Goal: Navigation & Orientation: Find specific page/section

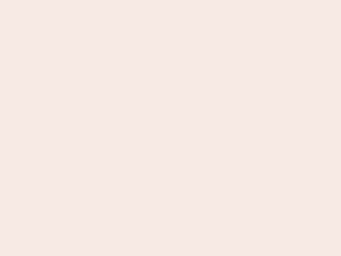
click at [171, 128] on nb-app "Almost there Thank you for registering for Newbook. Your account is under revie…" at bounding box center [170, 128] width 341 height 256
click at [171, 0] on nb-app "Almost there Thank you for registering for Newbook. Your account is under revie…" at bounding box center [170, 128] width 341 height 256
click at [182, 0] on nb-app "Almost there Thank you for registering for Newbook. Your account is under revie…" at bounding box center [170, 128] width 341 height 256
click at [171, 128] on nb-app "Almost there Thank you for registering for Newbook. Your account is under revie…" at bounding box center [170, 128] width 341 height 256
click at [171, 0] on nb-app "Almost there Thank you for registering for Newbook. Your account is under revie…" at bounding box center [170, 128] width 341 height 256
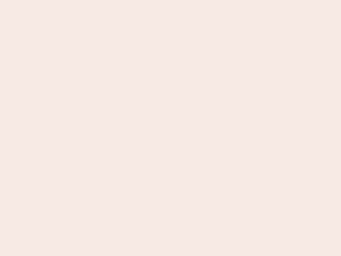
click at [119, 0] on nb-app "Almost there Thank you for registering for Newbook. Your account is under revie…" at bounding box center [170, 128] width 341 height 256
click at [171, 128] on nb-app "Almost there Thank you for registering for Newbook. Your account is under revie…" at bounding box center [170, 128] width 341 height 256
click at [171, 0] on nb-app "Almost there Thank you for registering for Newbook. Your account is under revie…" at bounding box center [170, 128] width 341 height 256
click at [119, 0] on nb-app "Almost there Thank you for registering for Newbook. Your account is under revie…" at bounding box center [170, 128] width 341 height 256
